Goal: Task Accomplishment & Management: Use online tool/utility

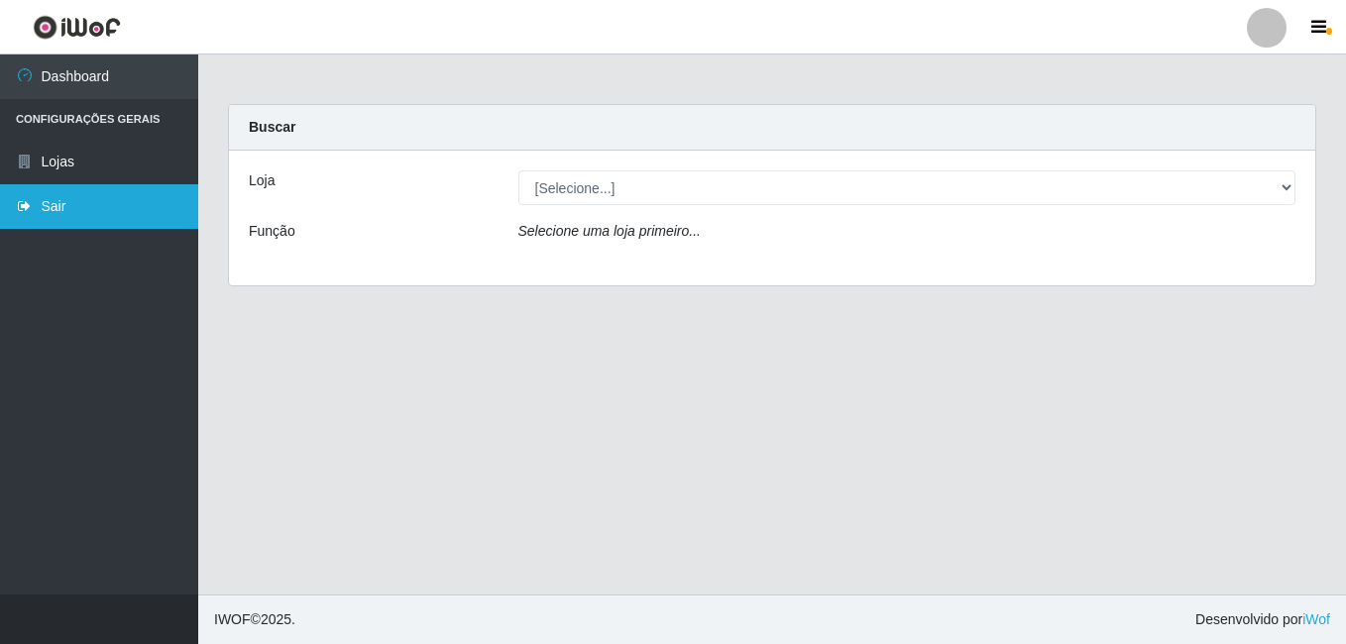
click at [79, 218] on link "Sair" at bounding box center [99, 206] width 198 height 45
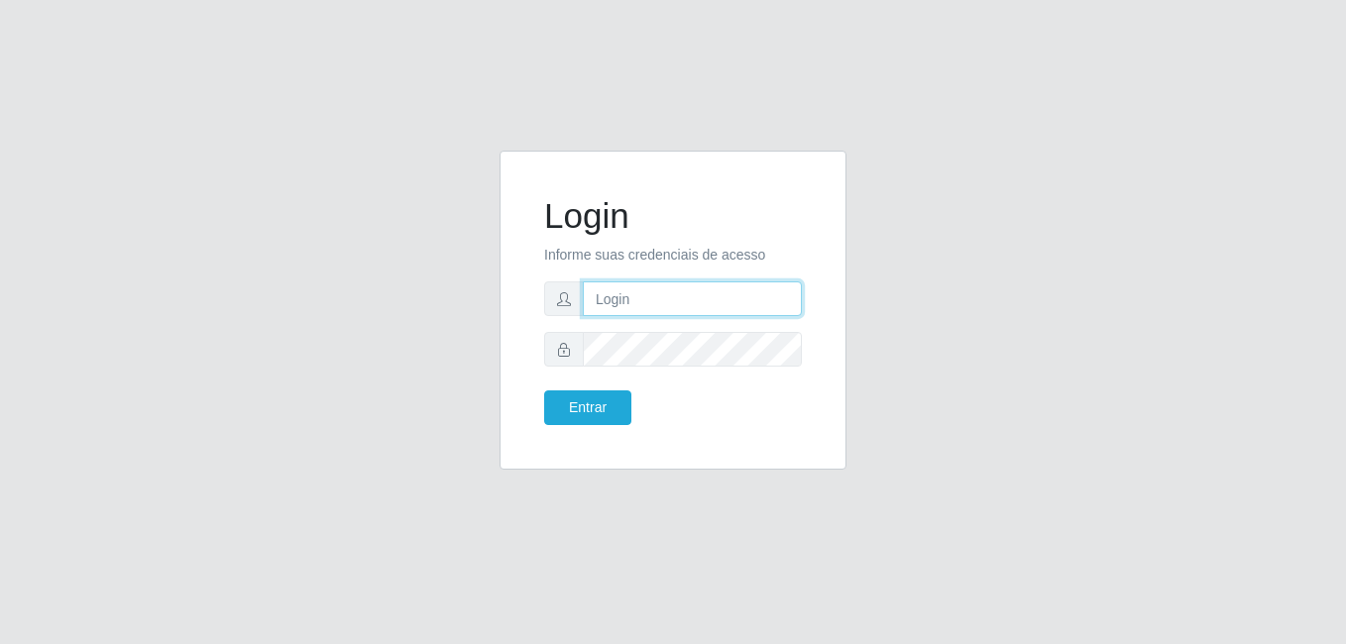
type input "[PERSON_NAME]"
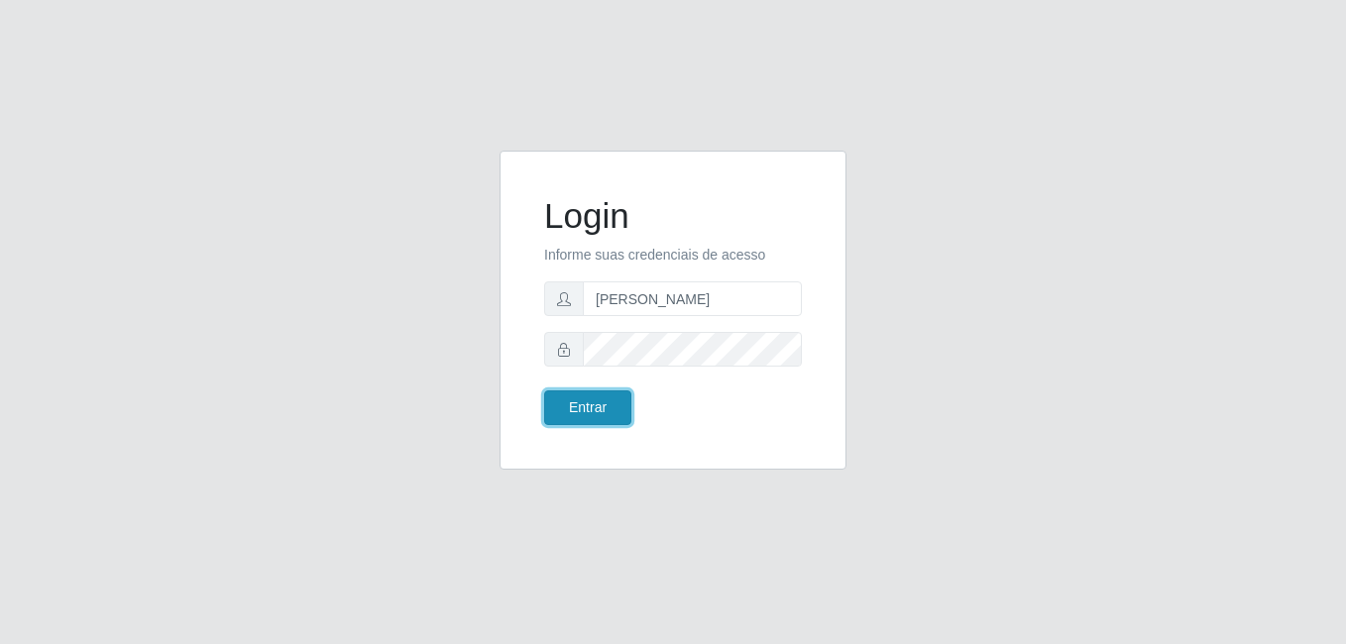
click at [611, 399] on button "Entrar" at bounding box center [587, 407] width 87 height 35
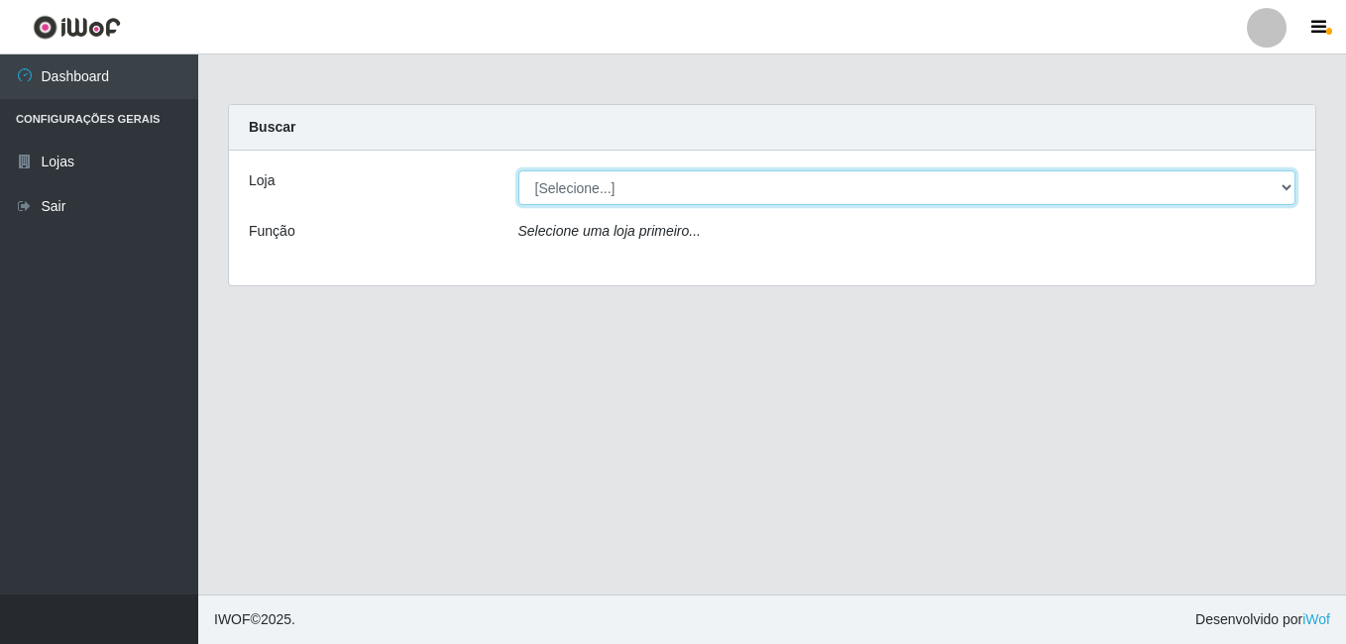
click at [626, 193] on select "[Selecione...] [PERSON_NAME]" at bounding box center [907, 187] width 778 height 35
select select "230"
click at [518, 170] on select "[Selecione...] [PERSON_NAME]" at bounding box center [907, 187] width 778 height 35
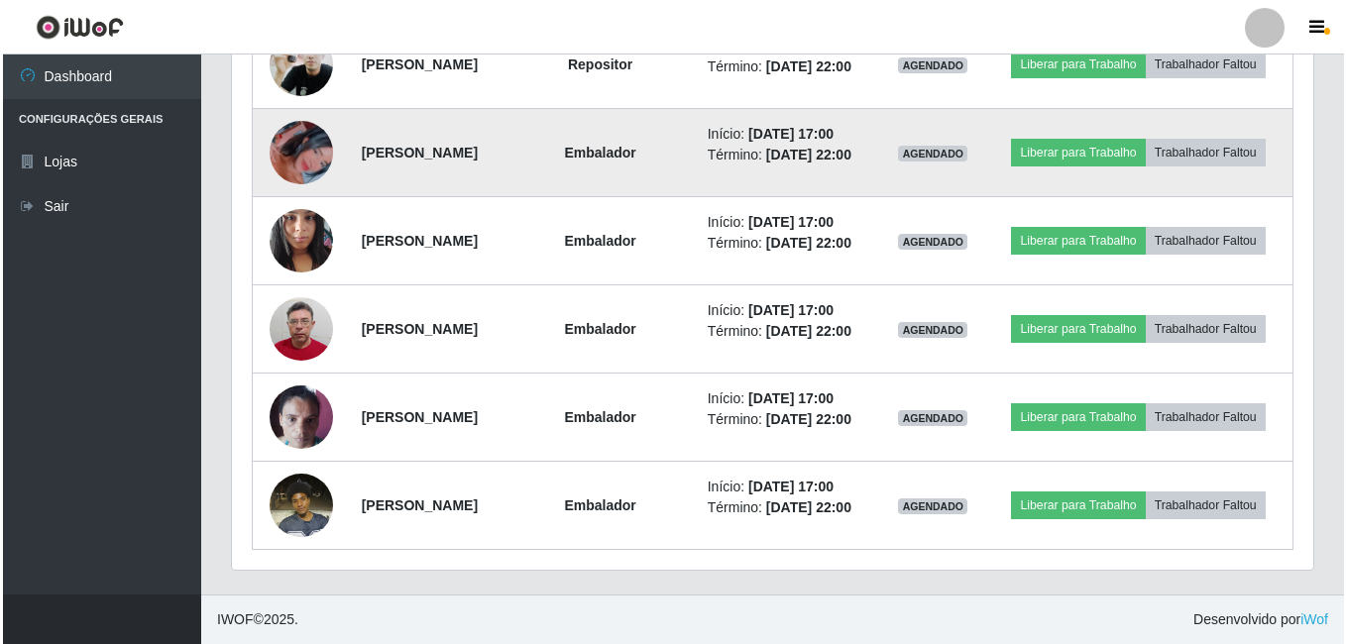
scroll to position [1865, 0]
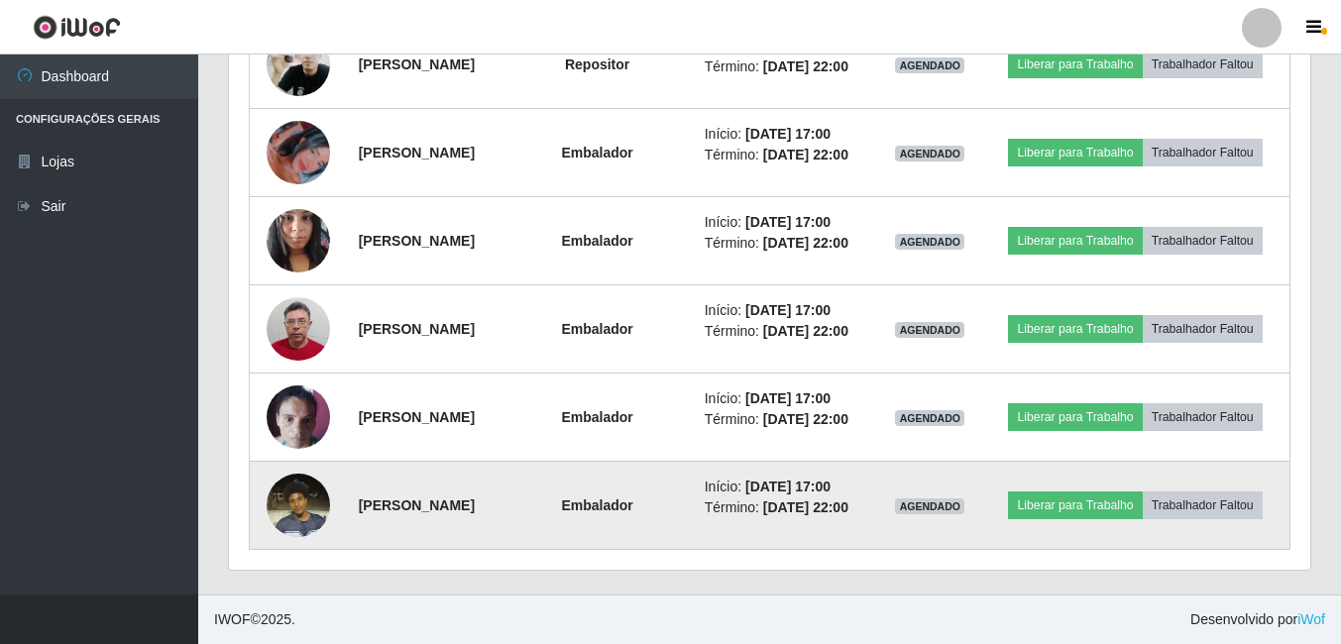
click at [279, 494] on img at bounding box center [298, 505] width 63 height 84
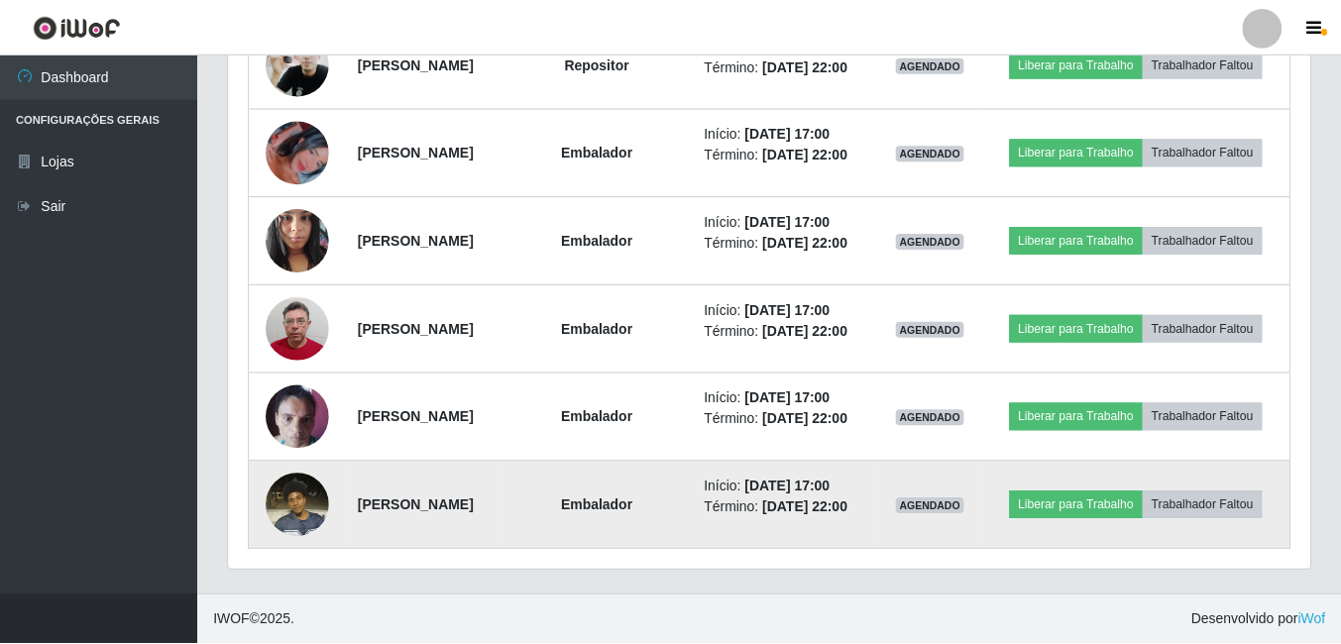
scroll to position [411, 1071]
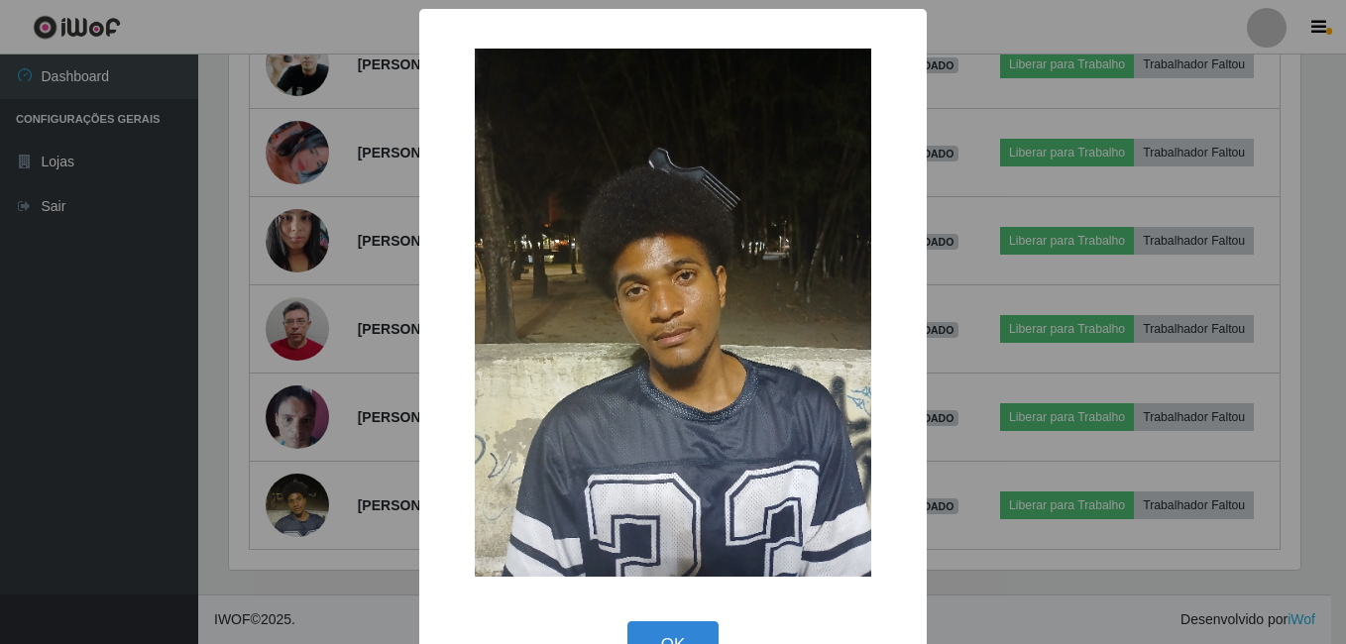
click at [244, 490] on div "× OK Cancel" at bounding box center [673, 322] width 1346 height 644
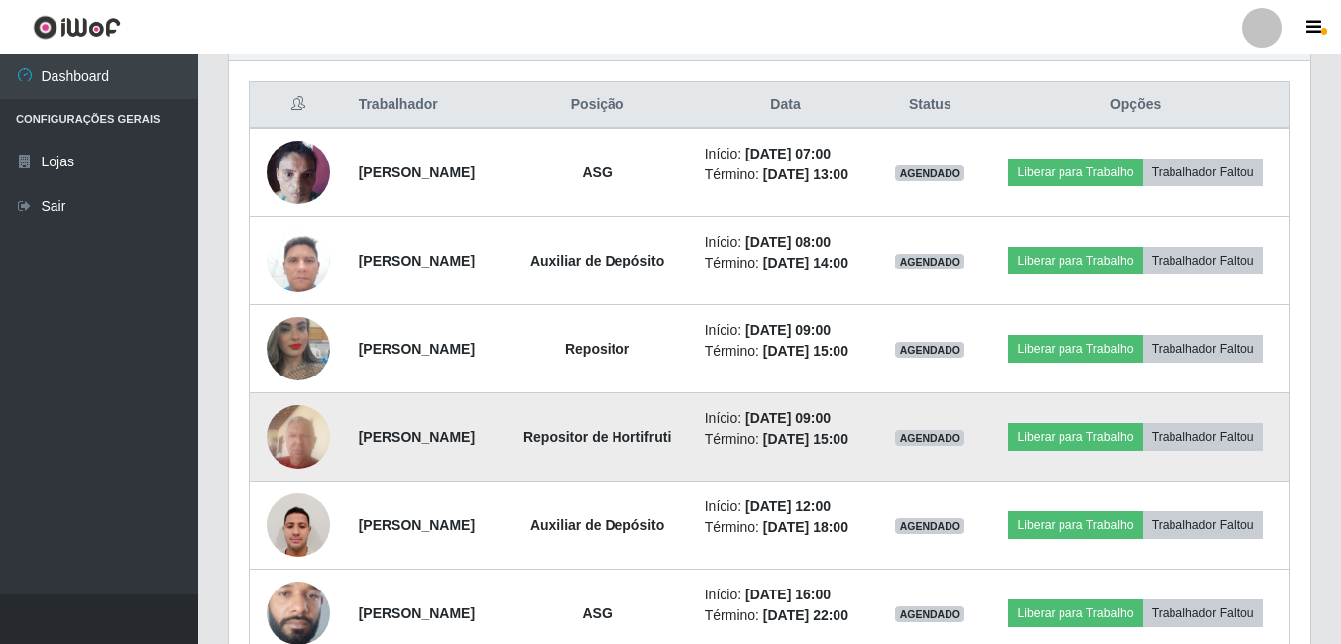
scroll to position [775, 0]
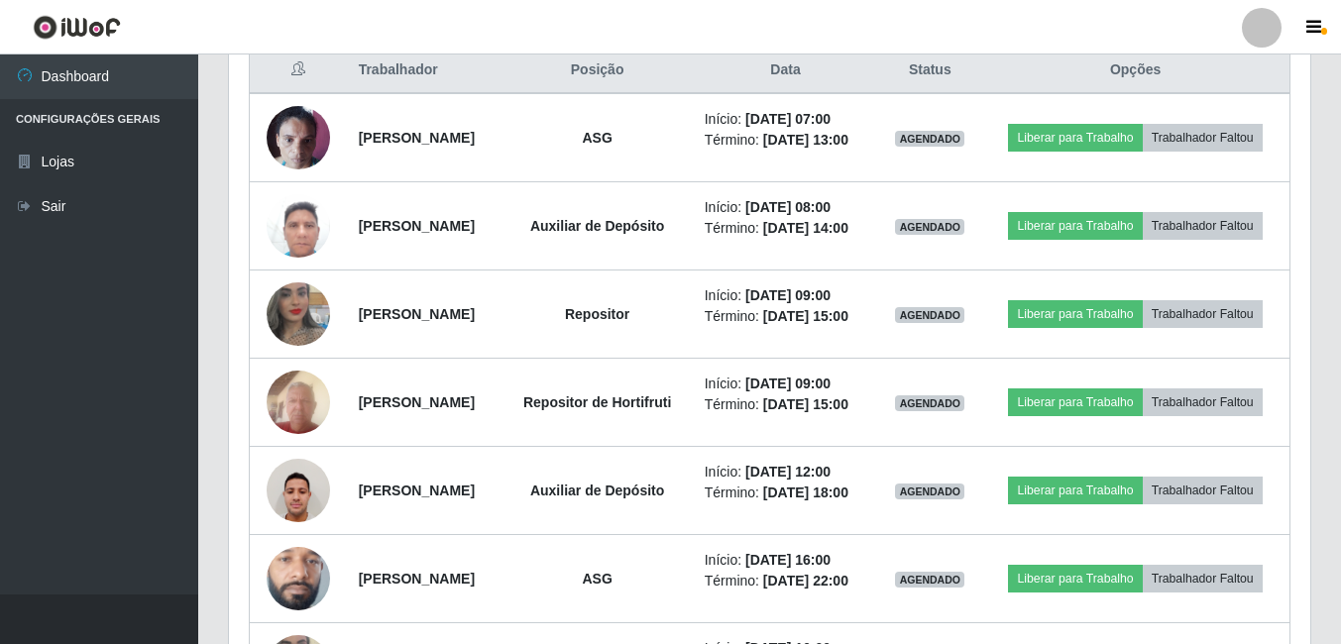
click at [1334, 159] on div "Carregando... Buscar Recarregando em 8 segundos... Loja [Selecione...] Bemais -…" at bounding box center [769, 395] width 1143 height 2133
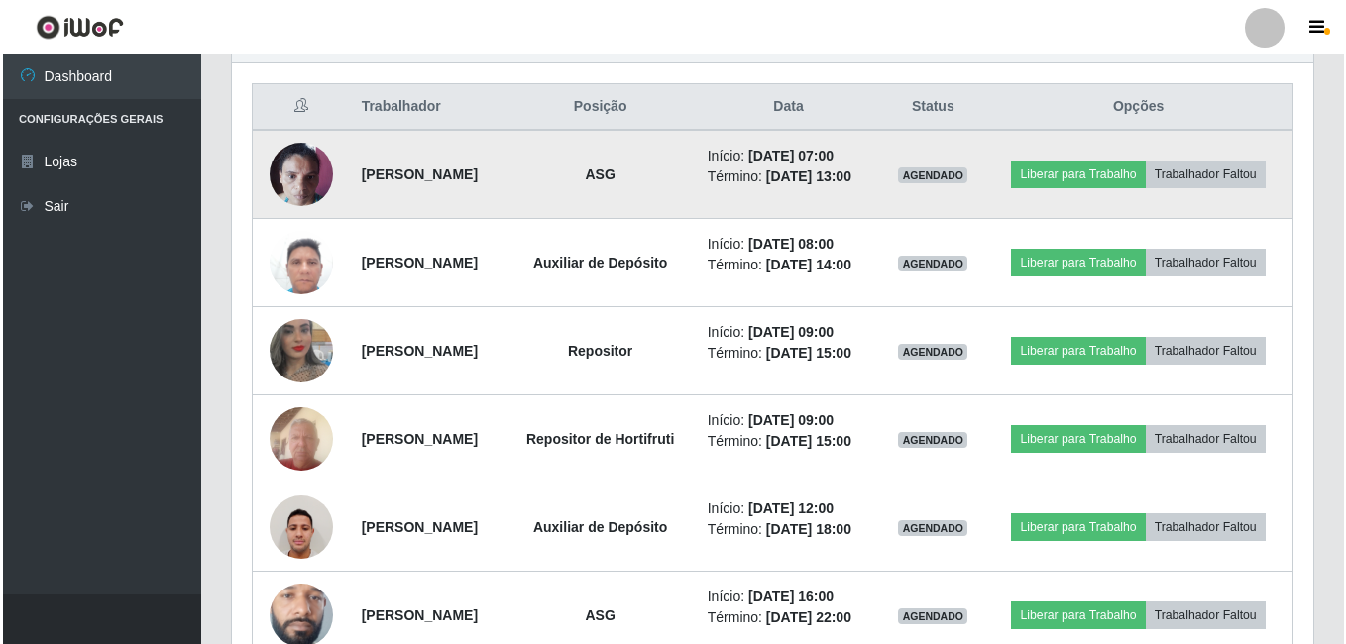
scroll to position [676, 0]
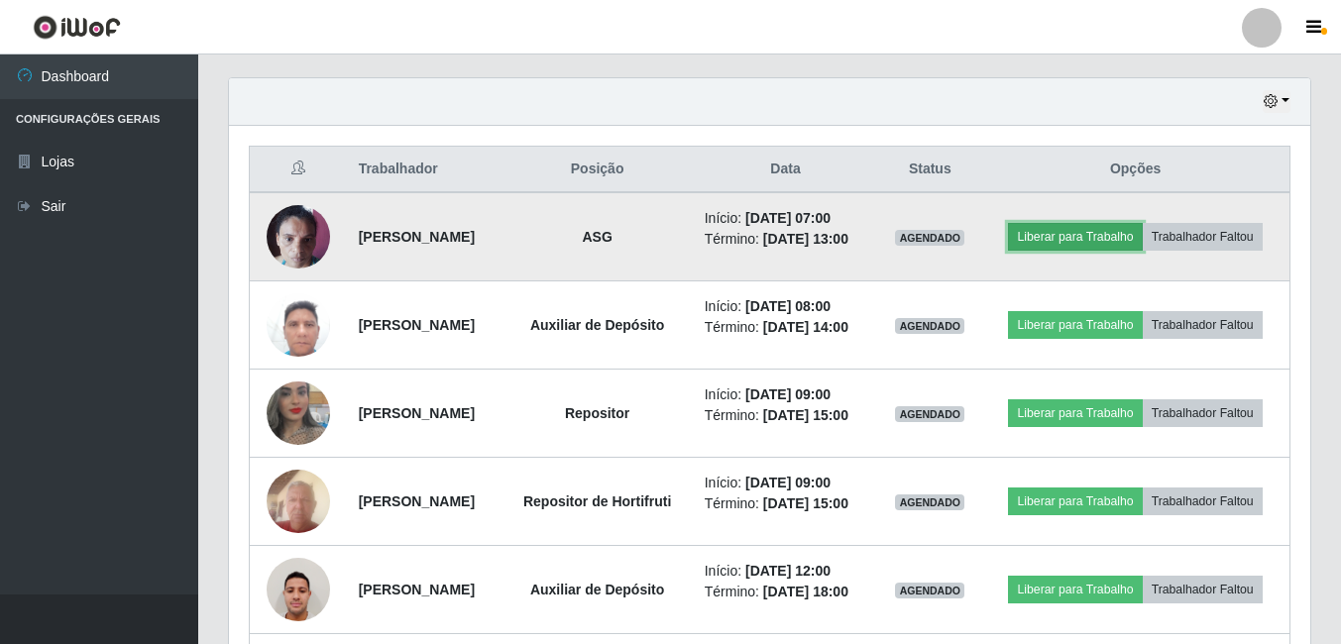
click at [1141, 223] on button "Liberar para Trabalho" at bounding box center [1075, 237] width 134 height 28
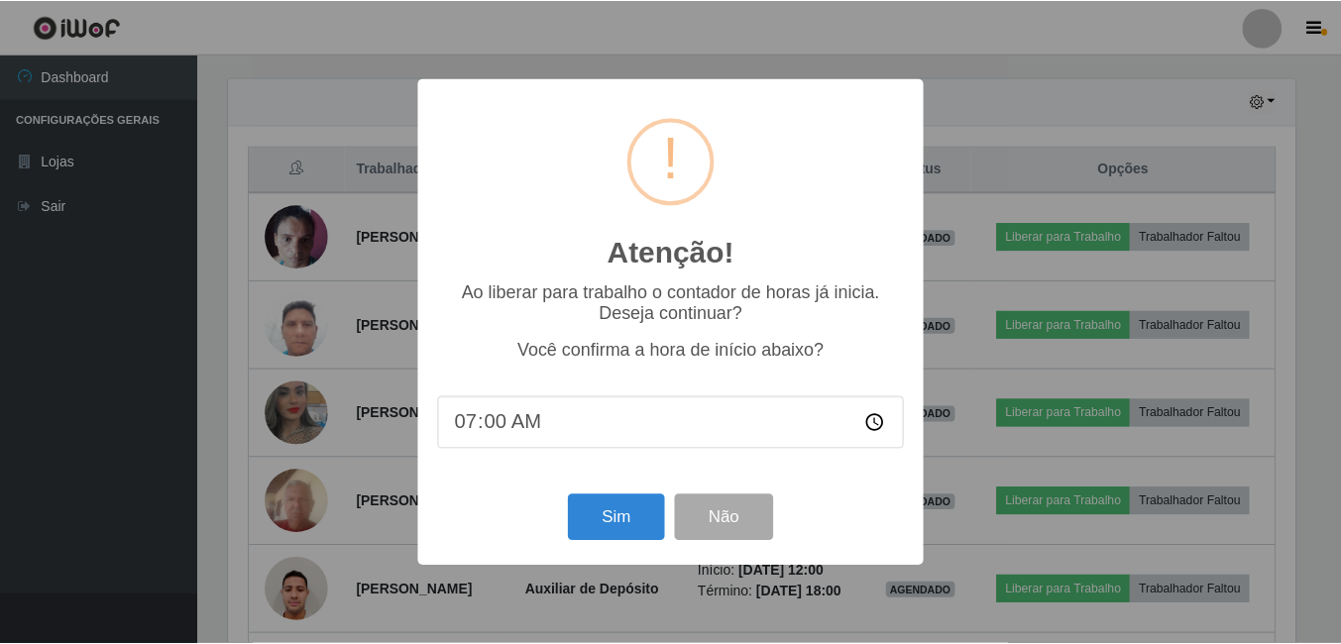
scroll to position [411, 1071]
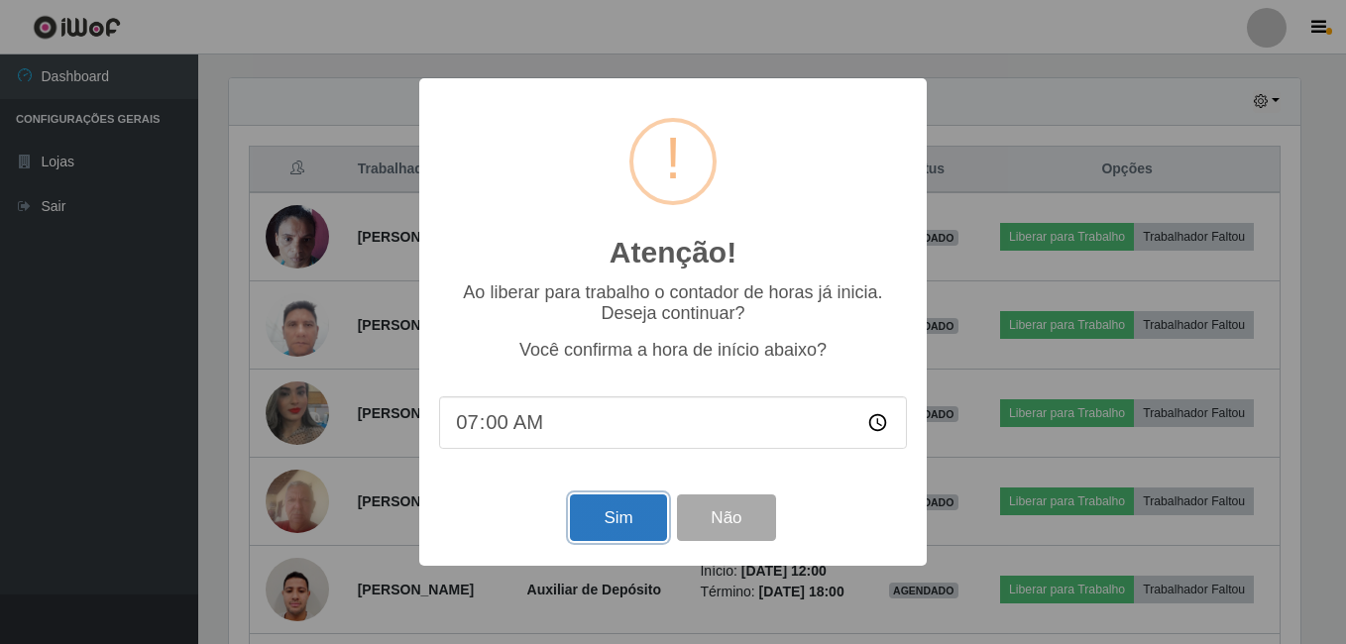
click at [619, 502] on button "Sim" at bounding box center [618, 518] width 96 height 47
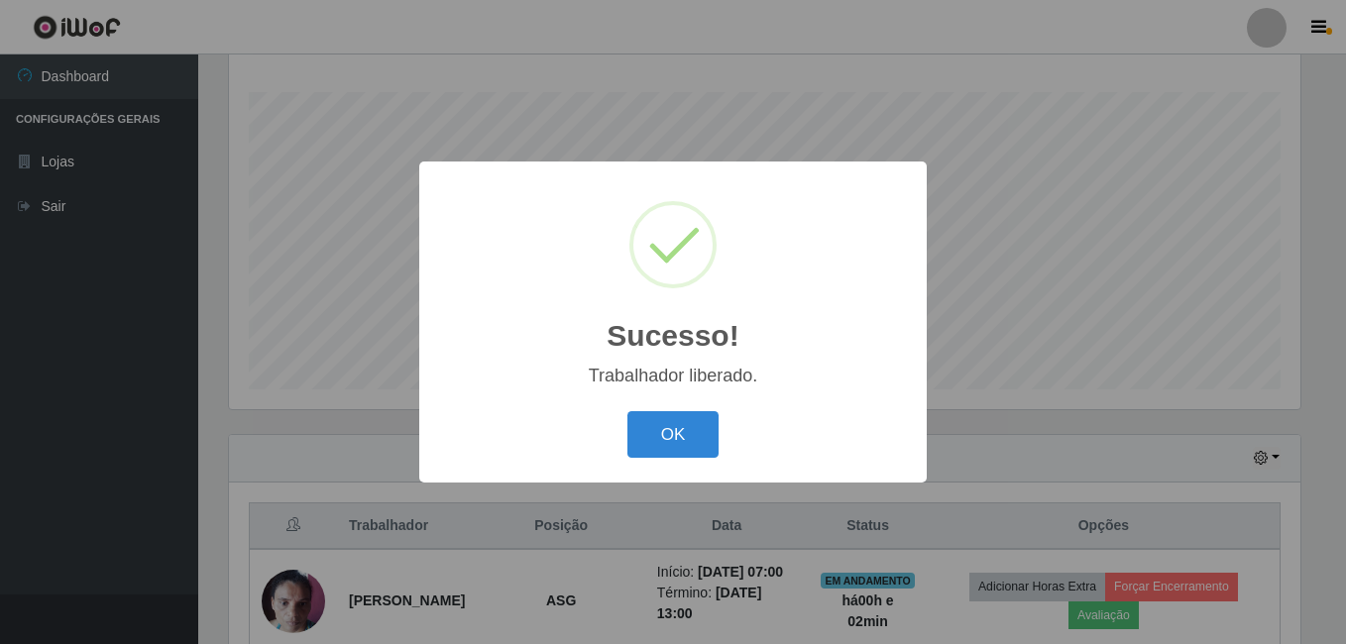
click at [627, 411] on button "OK" at bounding box center [673, 434] width 92 height 47
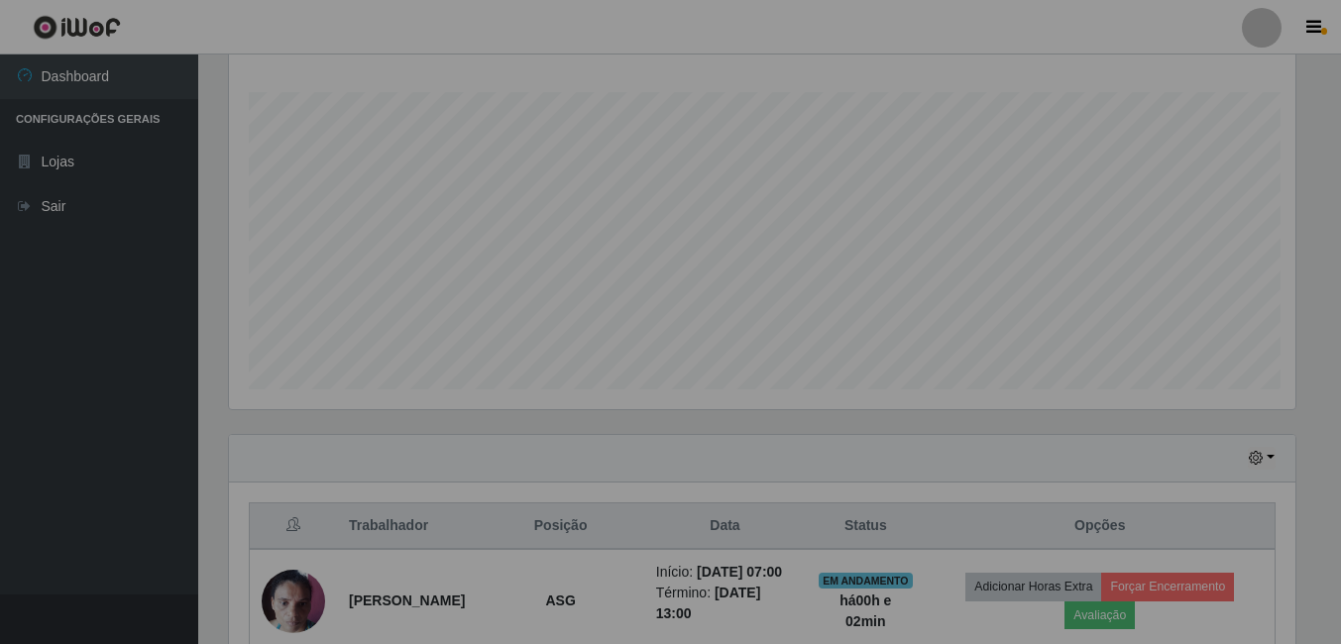
scroll to position [411, 1081]
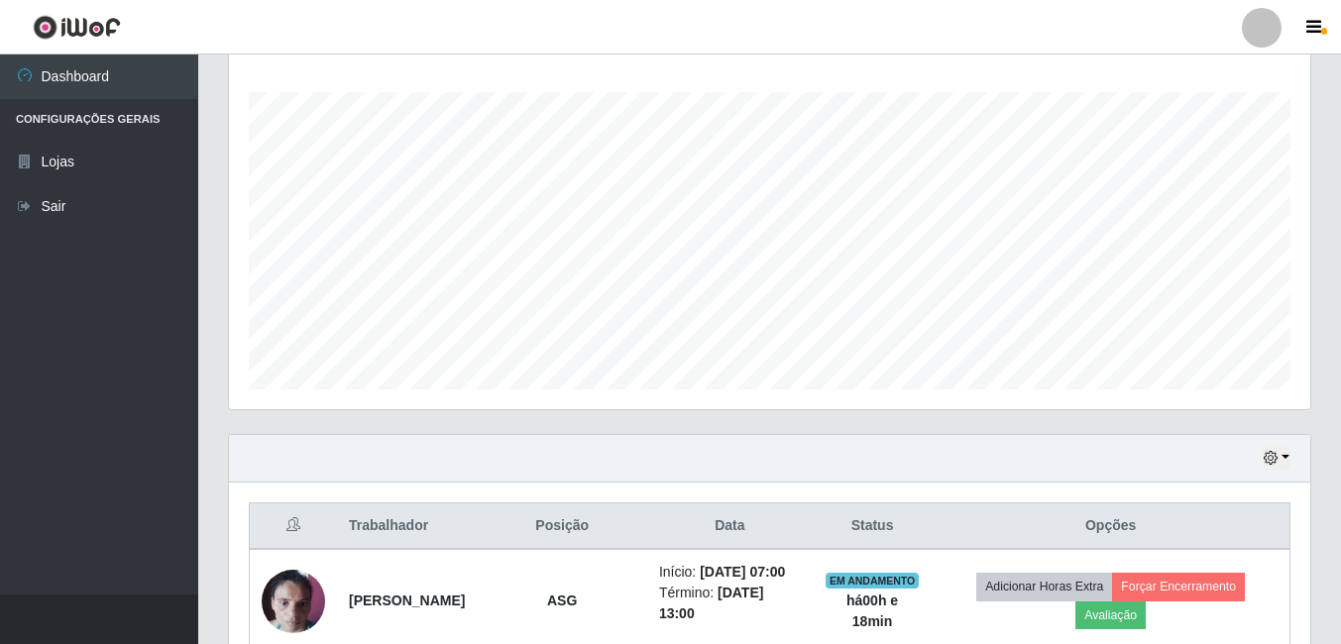
click at [1057, 30] on header "Perfil Alterar Senha Sair" at bounding box center [670, 27] width 1341 height 55
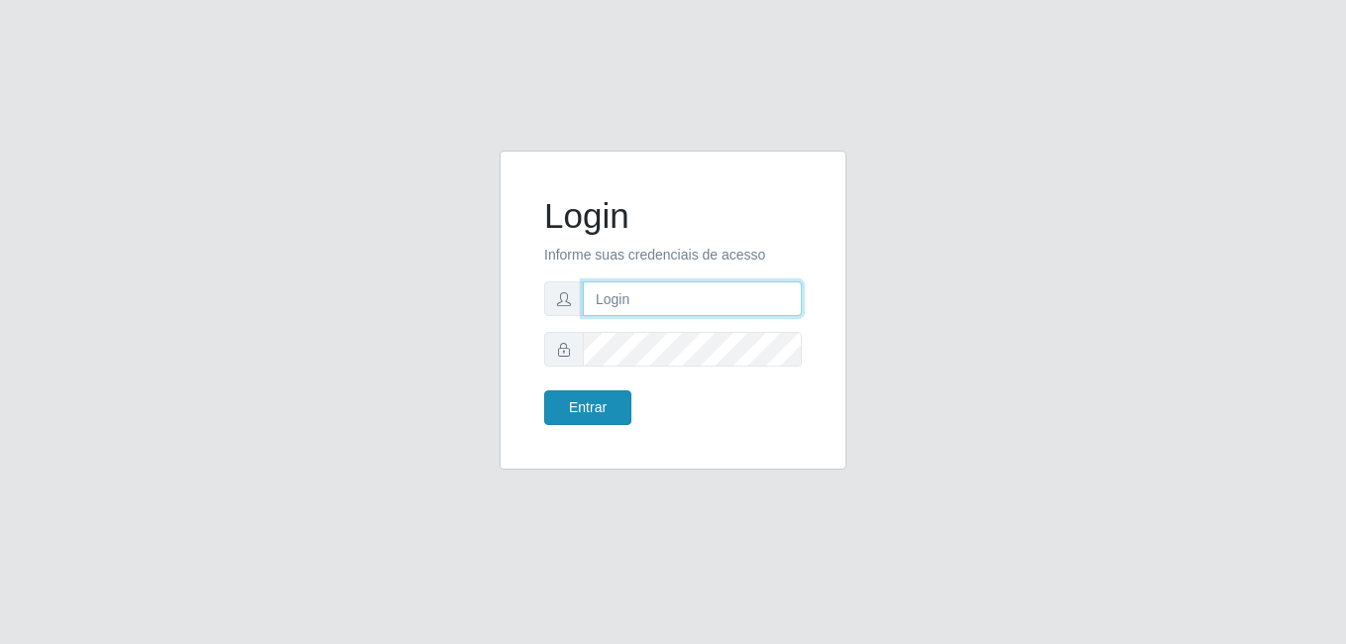
type input "[PERSON_NAME]"
click at [578, 407] on button "Entrar" at bounding box center [587, 407] width 87 height 35
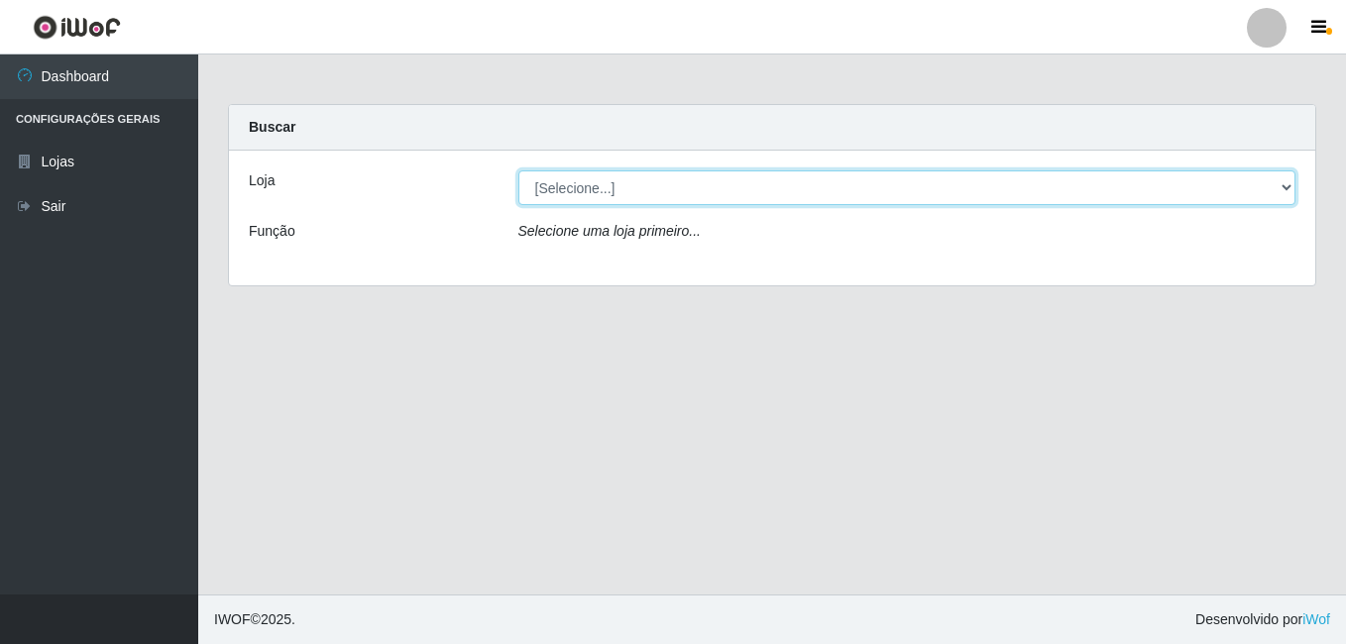
click at [616, 183] on select "[Selecione...] [PERSON_NAME]" at bounding box center [907, 187] width 778 height 35
select select "230"
click at [518, 170] on select "[Selecione...] [PERSON_NAME]" at bounding box center [907, 187] width 778 height 35
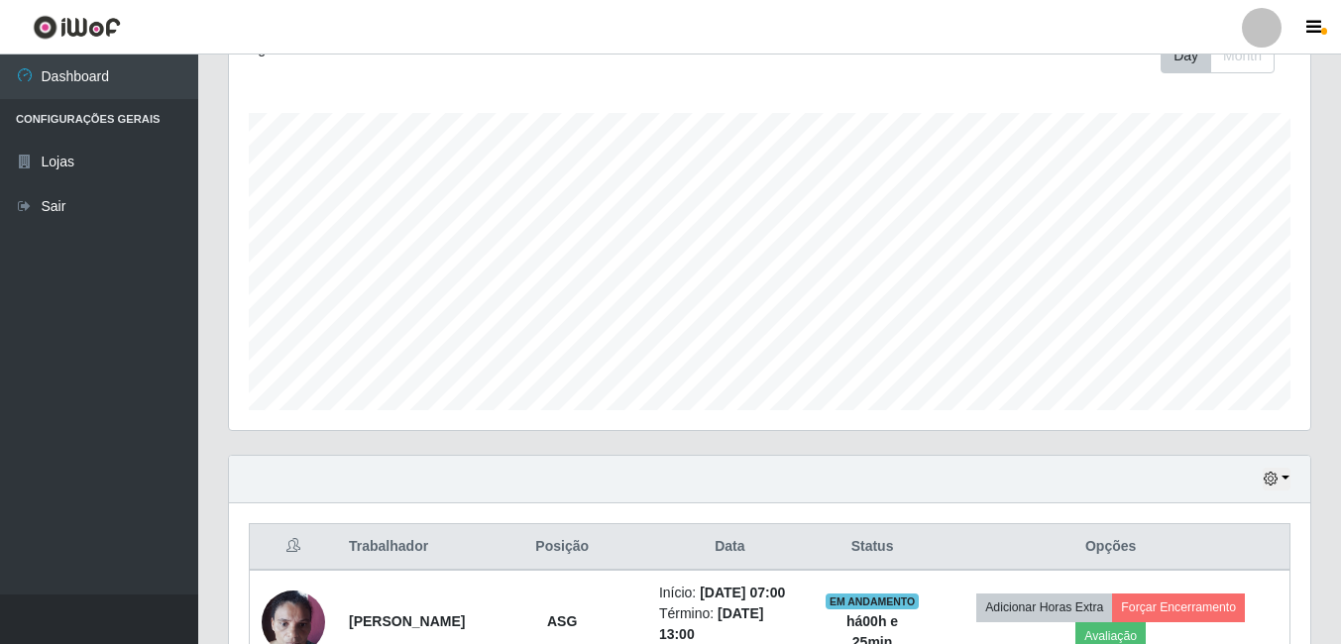
scroll to position [595, 0]
